Goal: Find specific page/section: Find specific page/section

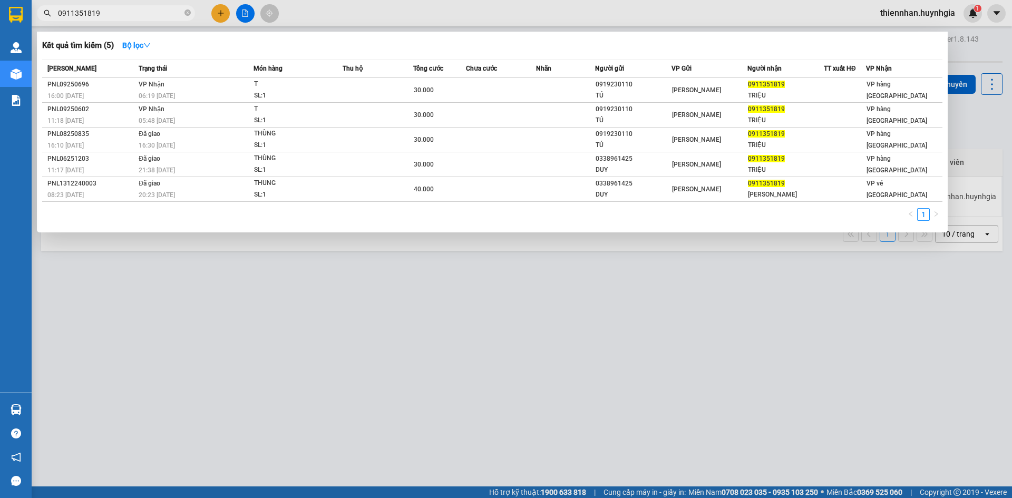
click at [147, 11] on input "0911351819" at bounding box center [120, 13] width 124 height 12
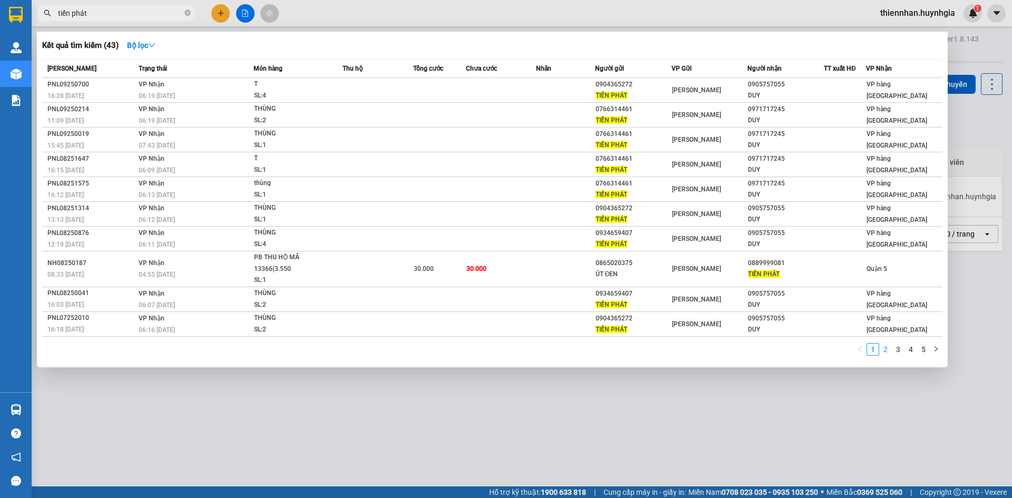
click at [883, 351] on link "2" at bounding box center [886, 350] width 12 height 12
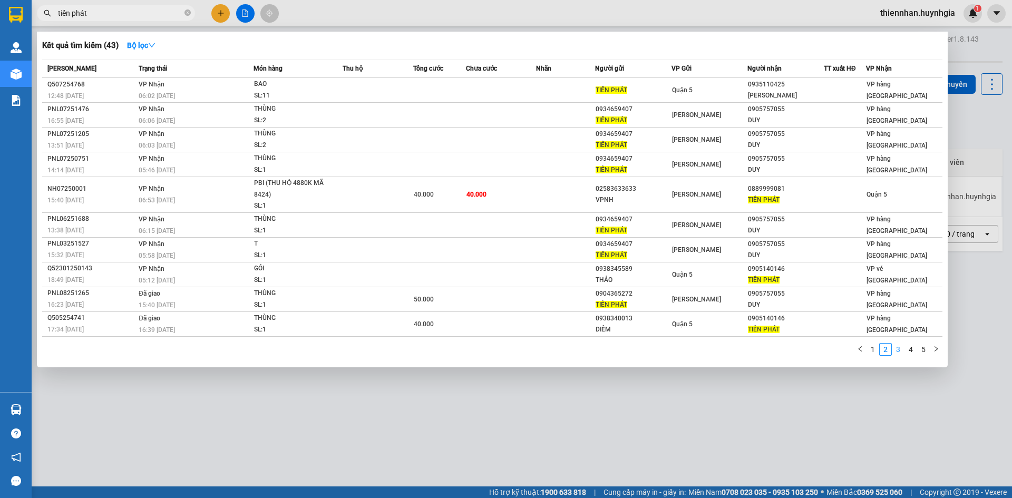
click at [895, 349] on link "3" at bounding box center [898, 350] width 12 height 12
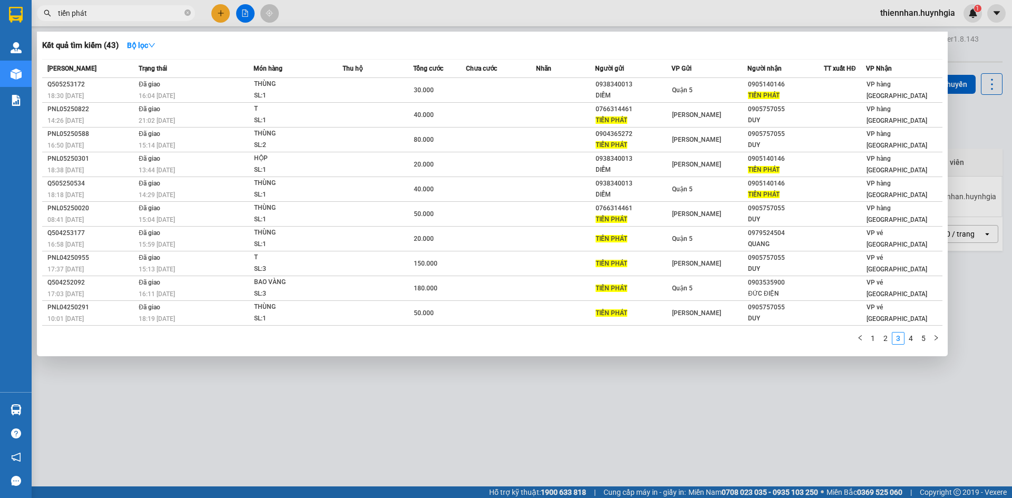
click at [908, 348] on div "1 2 3 4 5" at bounding box center [492, 341] width 900 height 19
click at [112, 15] on input "tiến phát" at bounding box center [120, 13] width 124 height 12
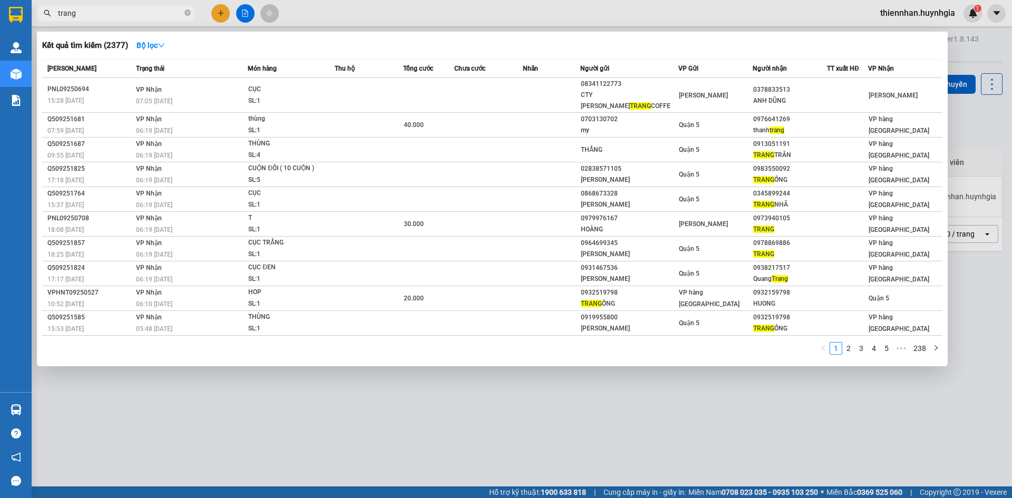
click at [84, 11] on input "trang" at bounding box center [120, 13] width 124 height 12
click at [84, 12] on input "trang" at bounding box center [120, 13] width 124 height 12
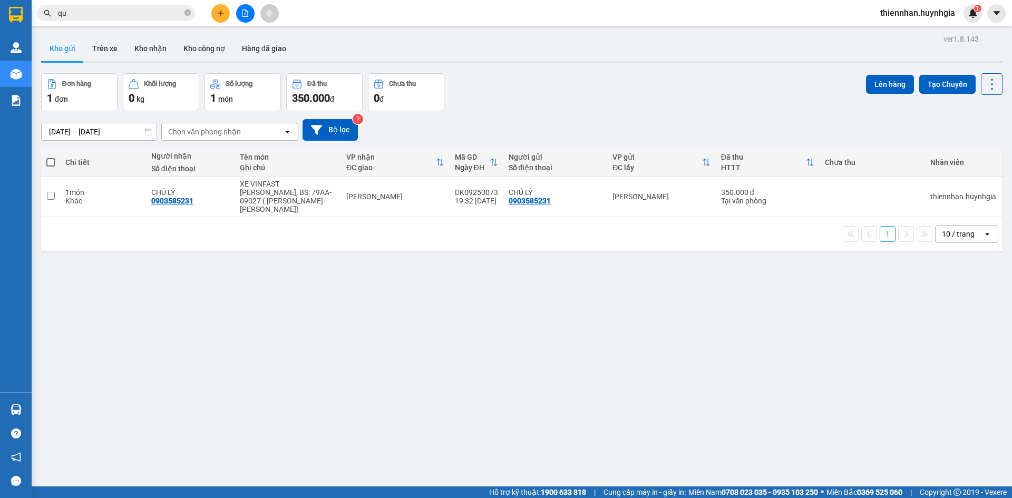
type input "q"
type input "u"
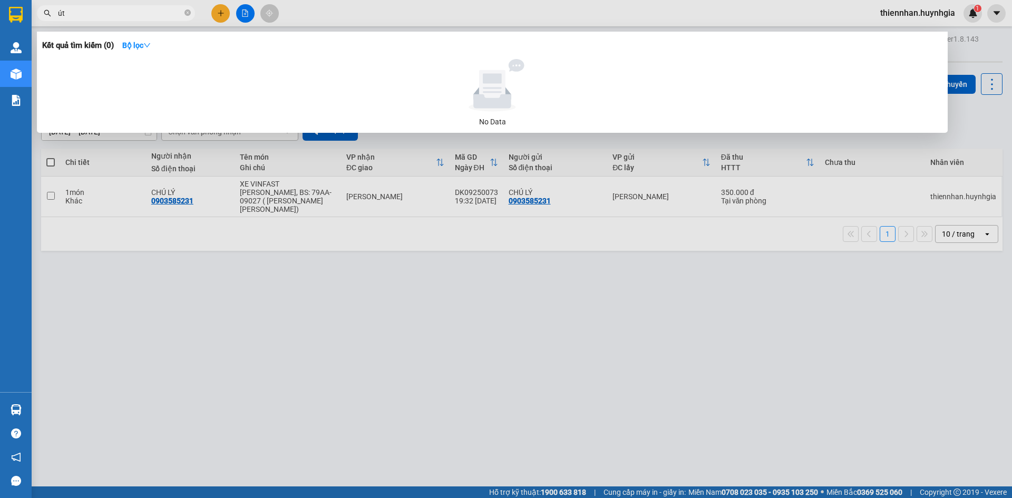
type input "ú"
type input "m"
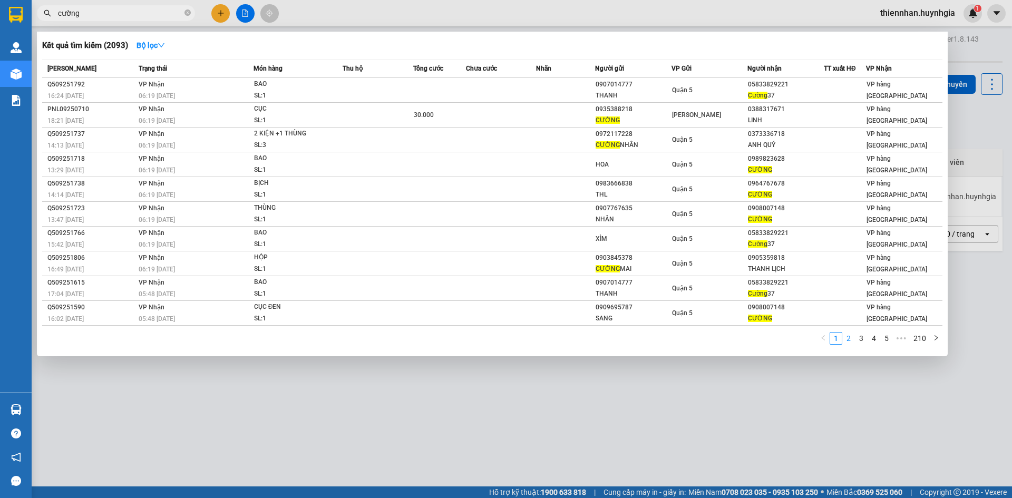
click at [852, 344] on link "2" at bounding box center [849, 339] width 12 height 12
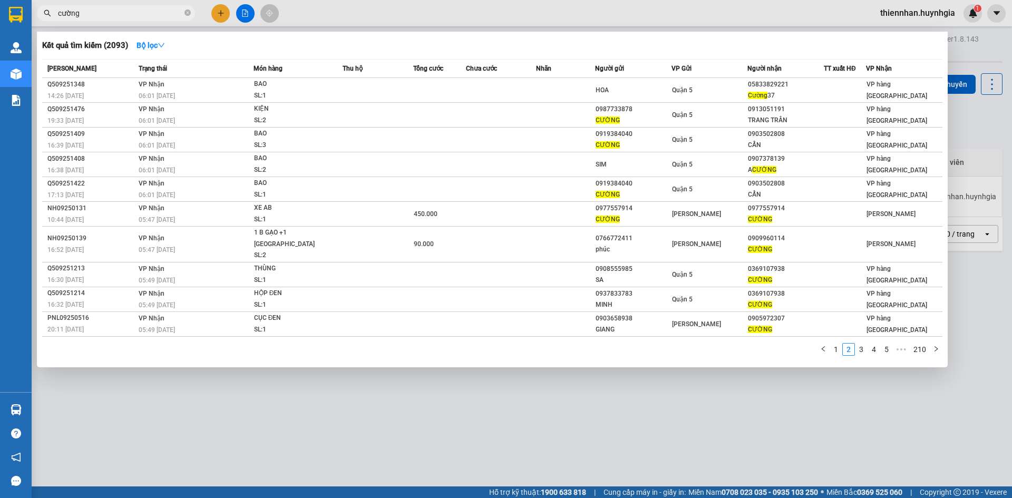
click at [118, 12] on input "cường" at bounding box center [120, 13] width 124 height 12
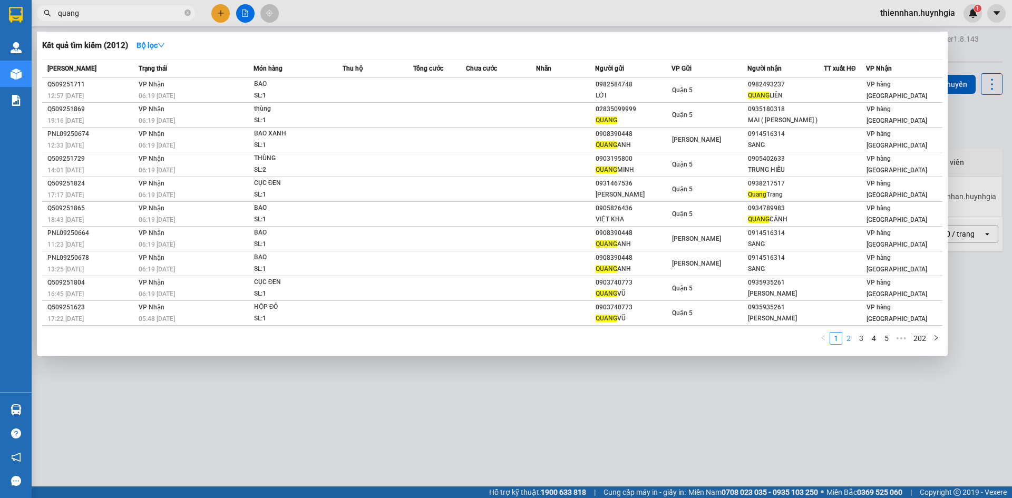
click at [853, 337] on link "2" at bounding box center [849, 339] width 12 height 12
click at [858, 338] on link "3" at bounding box center [862, 339] width 12 height 12
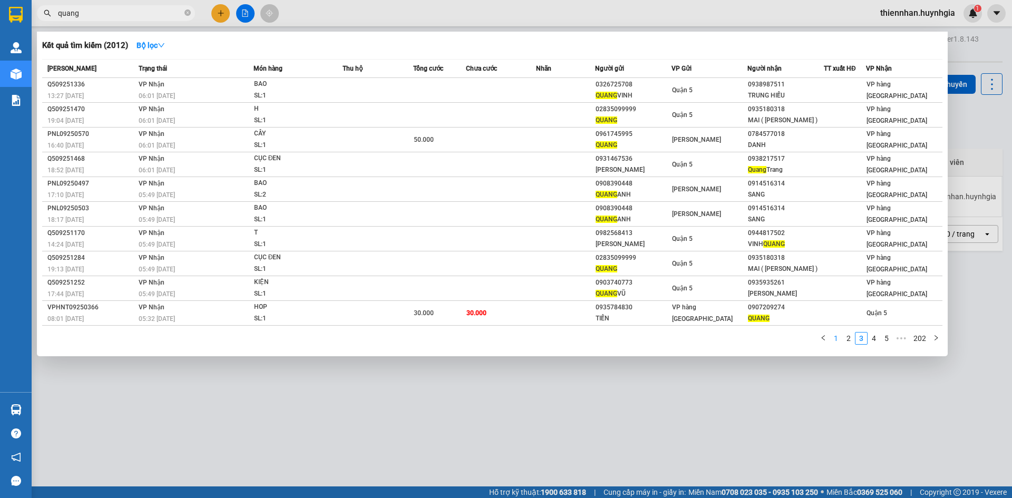
click at [835, 343] on link "1" at bounding box center [836, 339] width 12 height 12
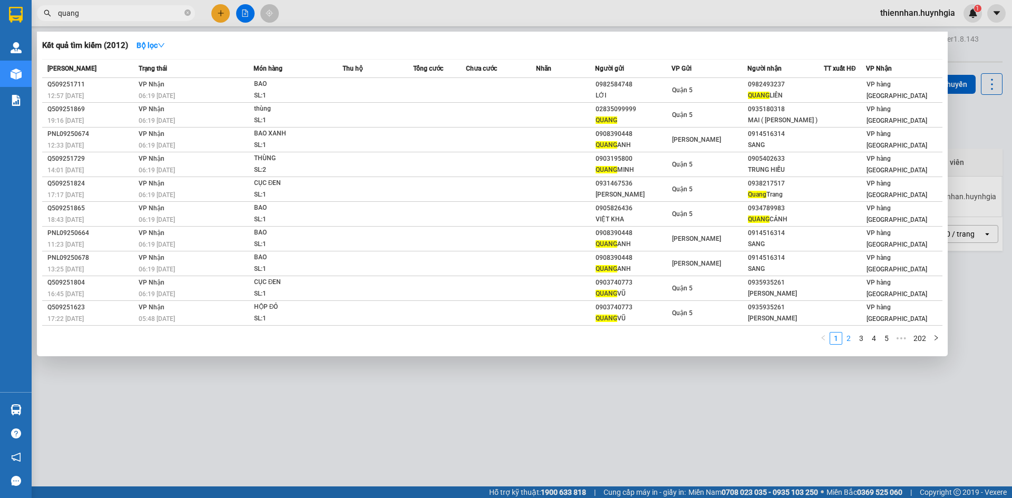
click at [851, 338] on link "2" at bounding box center [849, 339] width 12 height 12
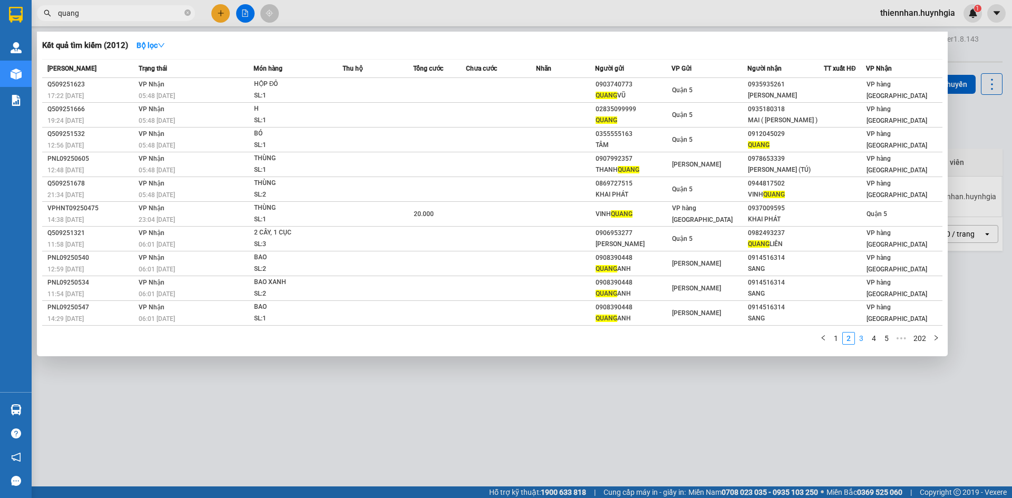
click at [859, 338] on link "3" at bounding box center [862, 339] width 12 height 12
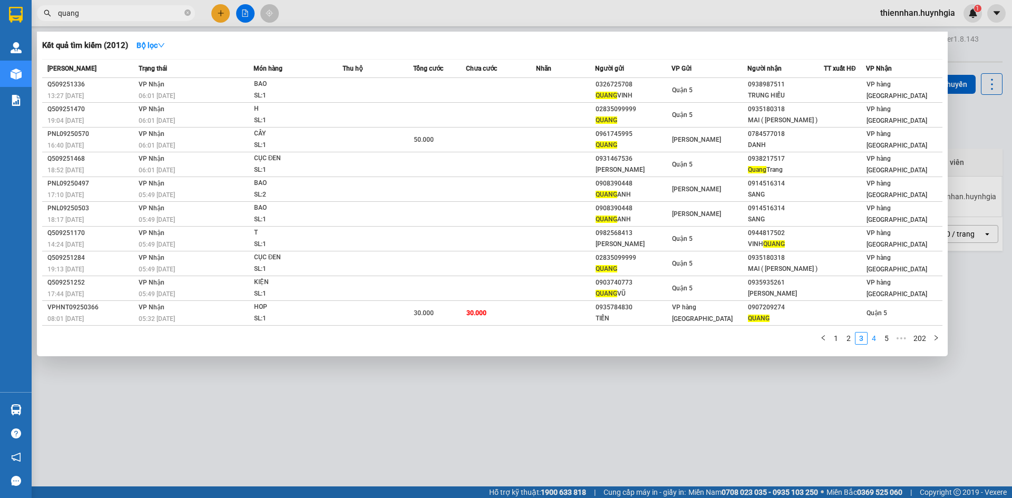
click at [870, 338] on link "4" at bounding box center [874, 339] width 12 height 12
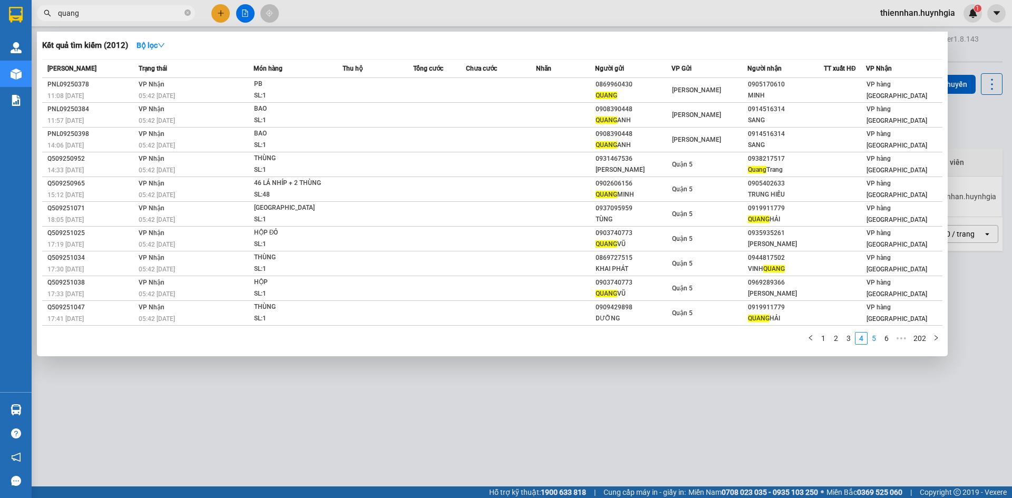
click at [879, 340] on link "5" at bounding box center [874, 339] width 12 height 12
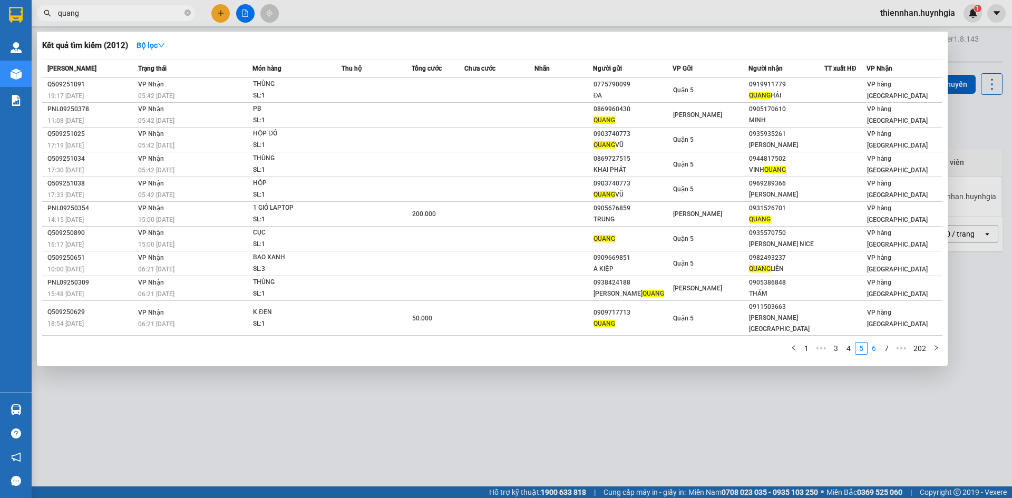
click at [880, 344] on link "6" at bounding box center [874, 349] width 12 height 12
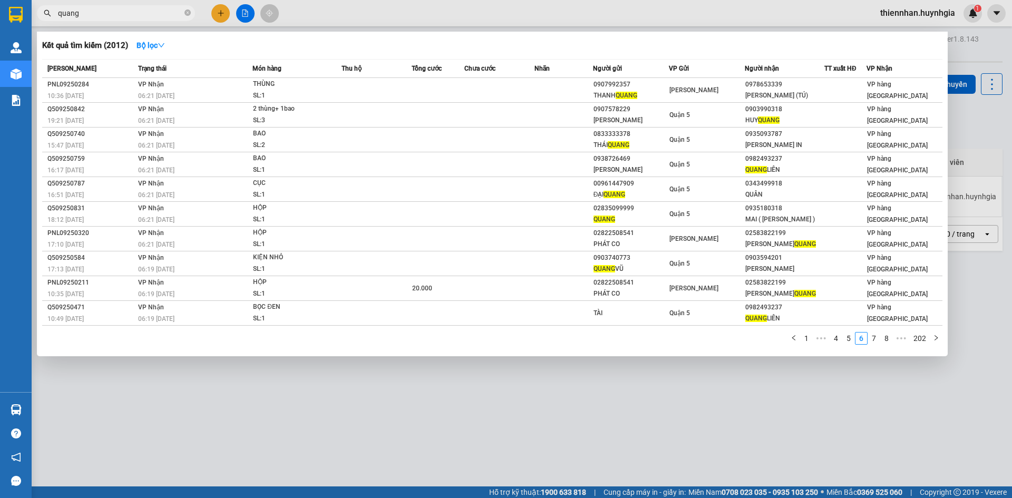
click at [112, 13] on input "quang" at bounding box center [120, 13] width 124 height 12
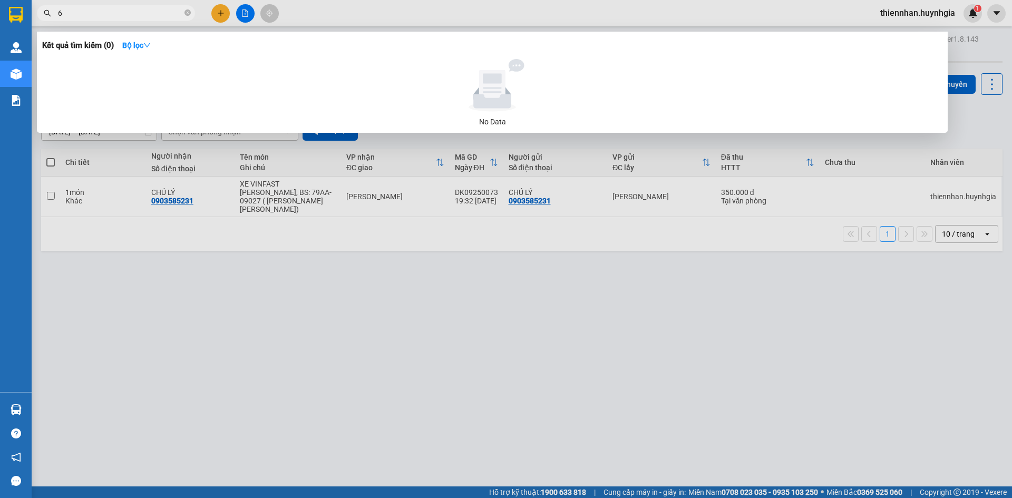
type input "6"
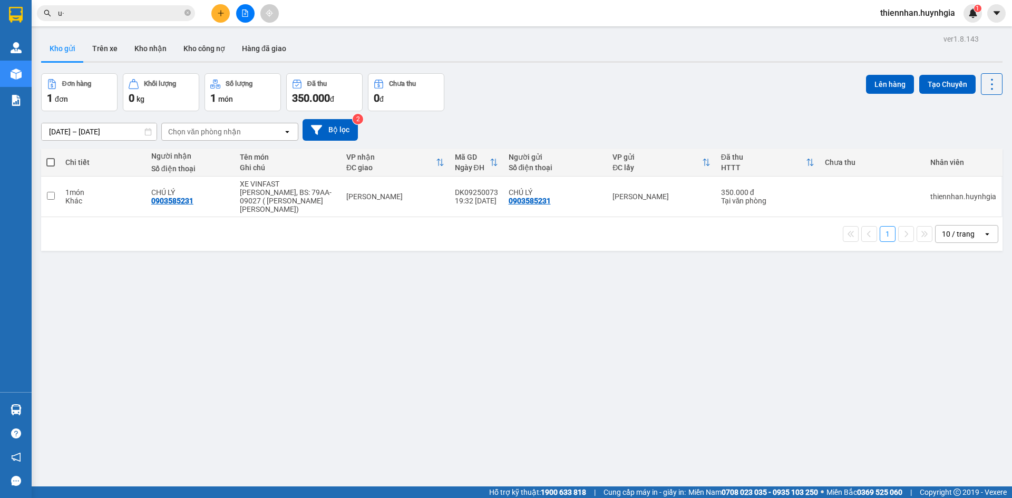
type input "u"
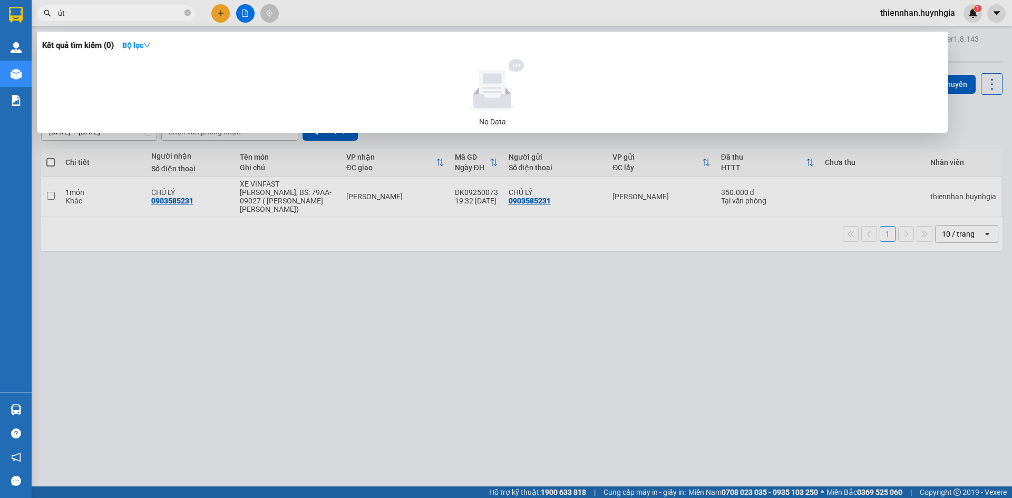
type input "ú"
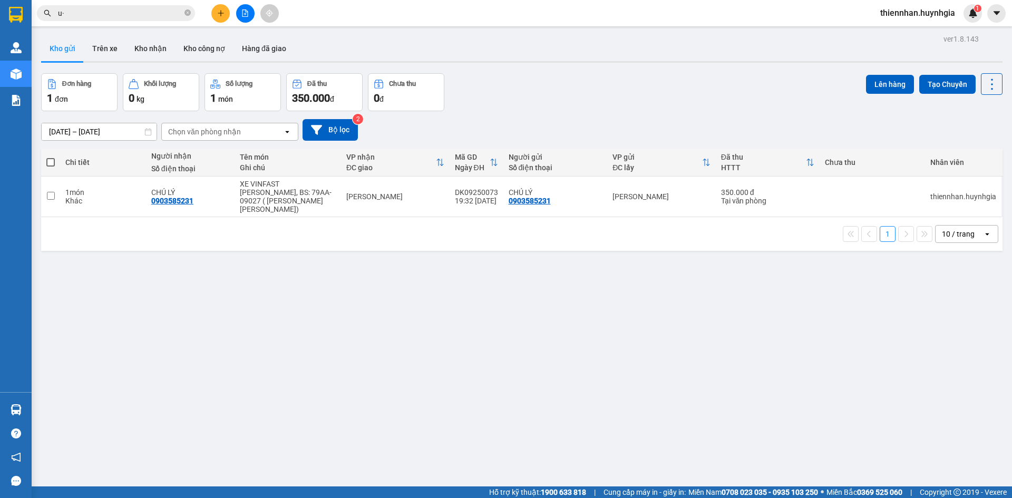
type input "u"
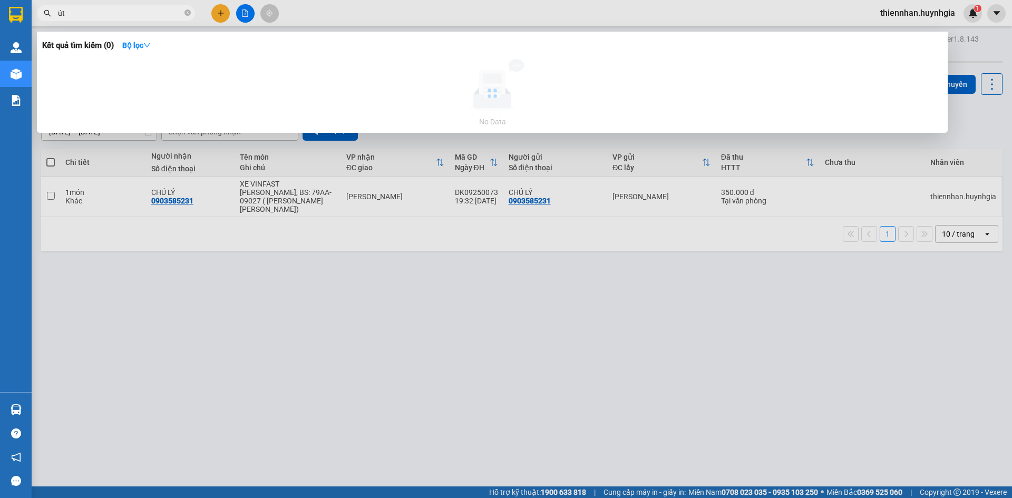
type input "ú"
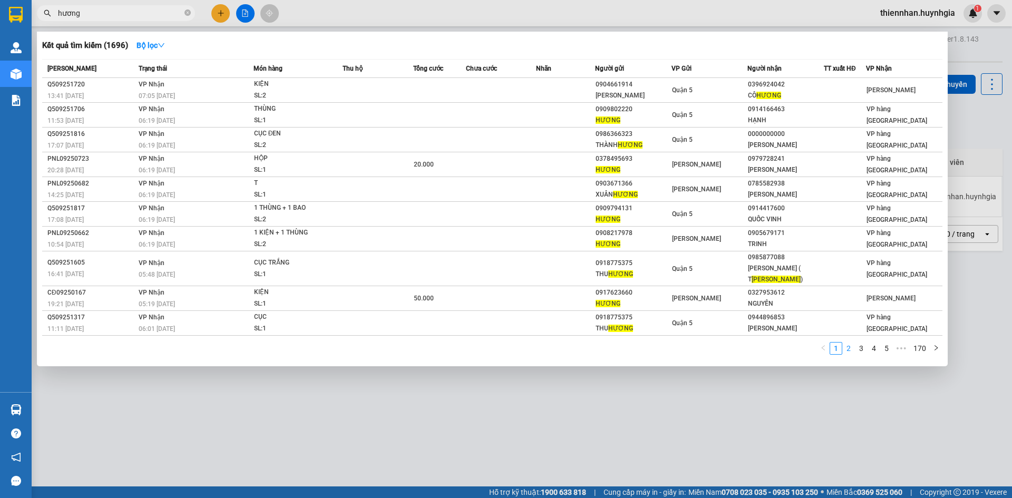
type input "hương"
click at [846, 343] on link "2" at bounding box center [849, 349] width 12 height 12
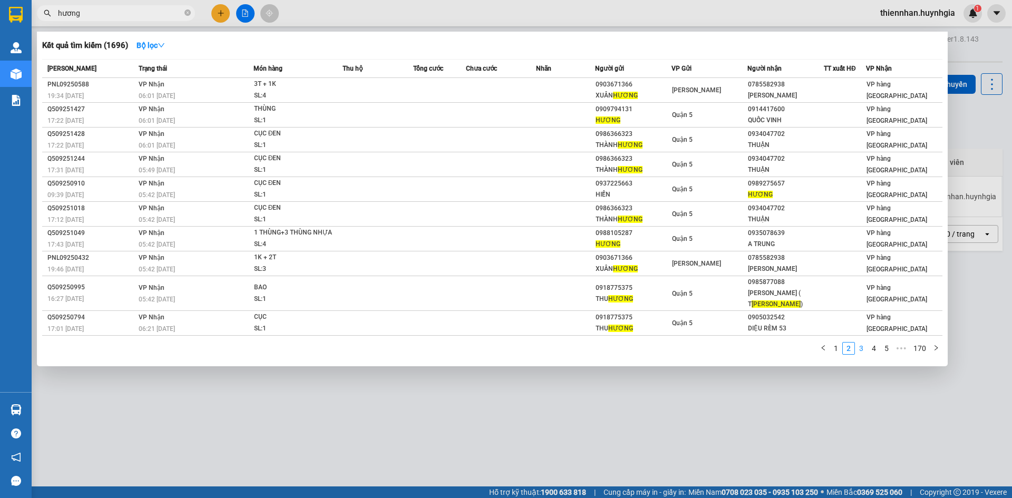
click at [859, 343] on link "3" at bounding box center [862, 349] width 12 height 12
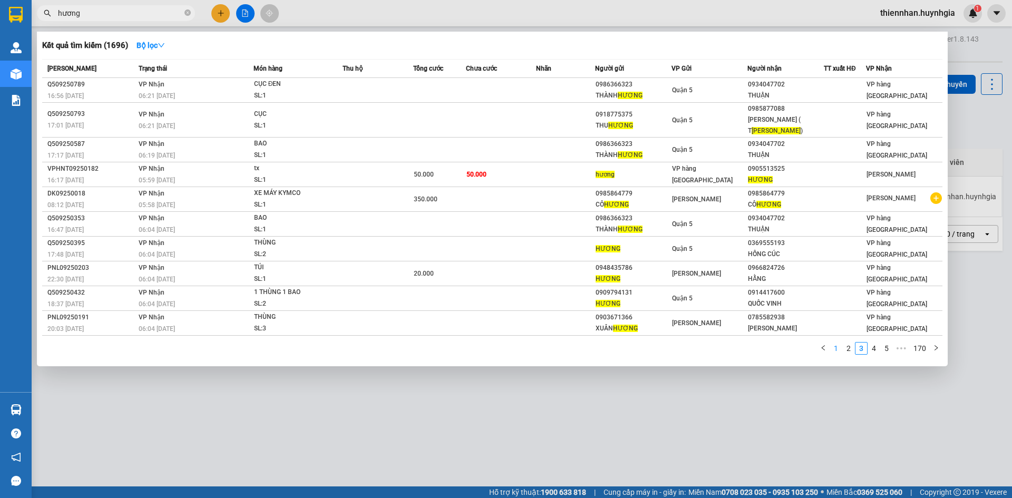
click at [831, 343] on link "1" at bounding box center [836, 349] width 12 height 12
